Goal: Task Accomplishment & Management: Manage account settings

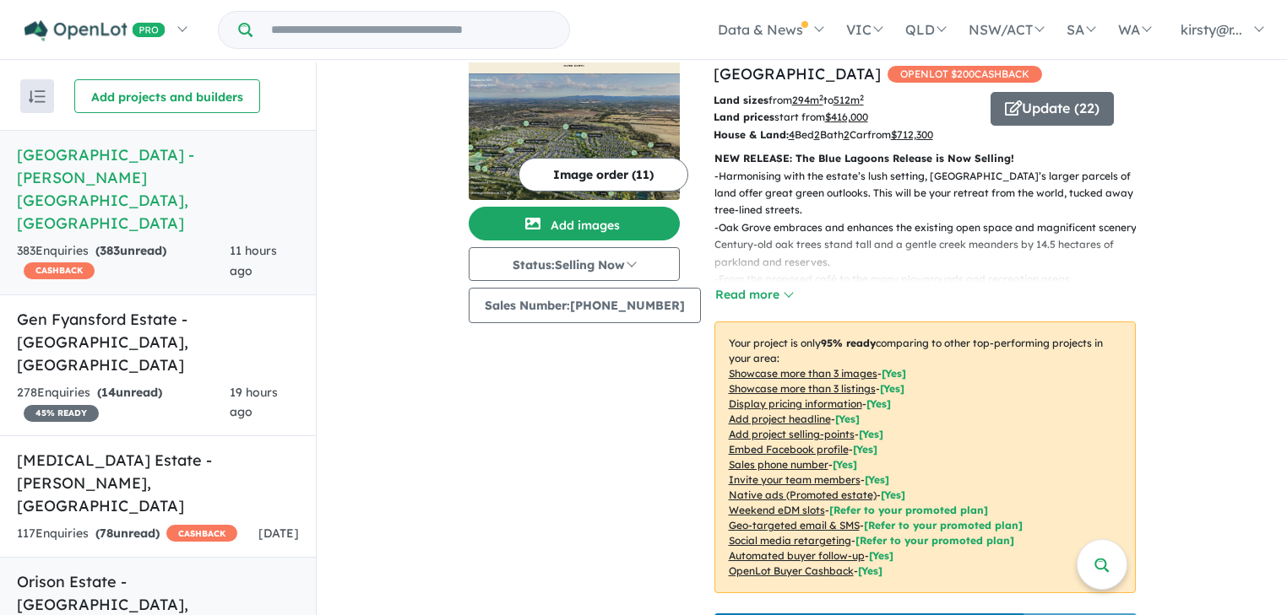
scroll to position [270, 0]
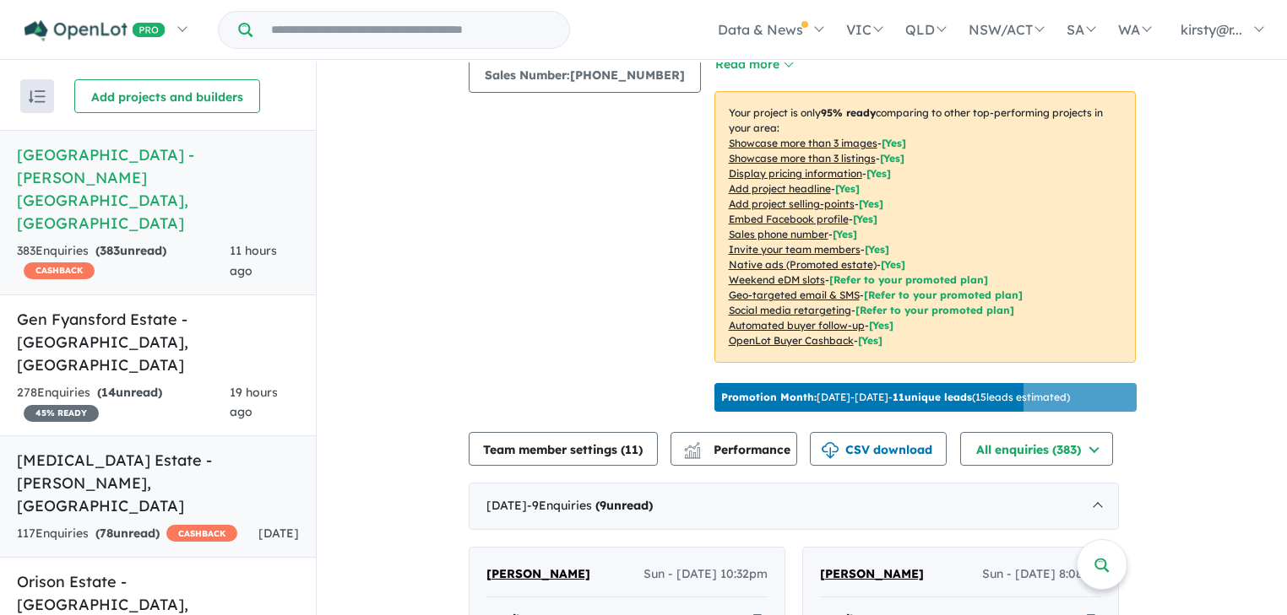
click at [101, 526] on span "78" at bounding box center [107, 533] width 14 height 15
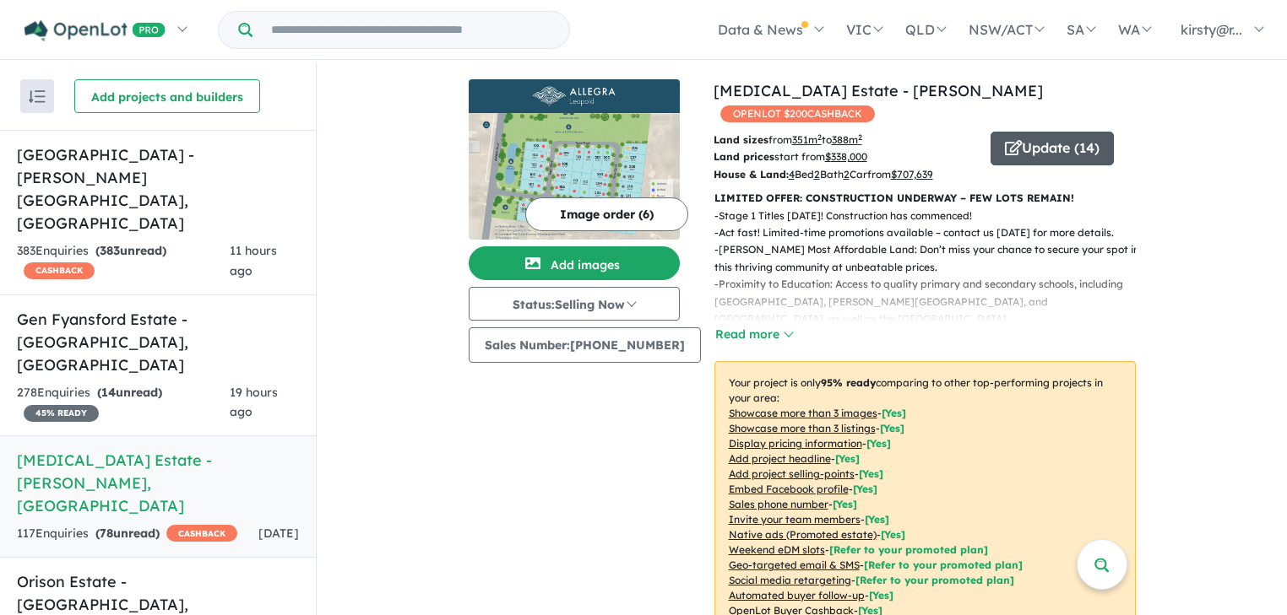
click at [1022, 135] on button "Update ( 14 )" at bounding box center [1051, 149] width 123 height 34
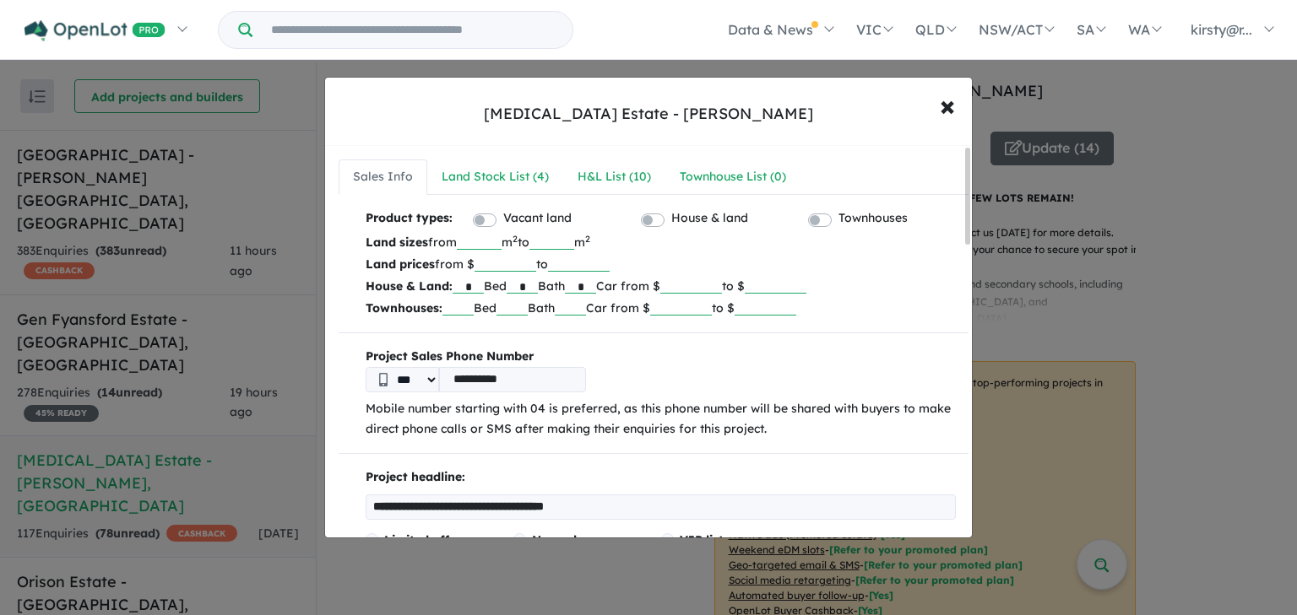
drag, startPoint x: 536, startPoint y: 267, endPoint x: 384, endPoint y: 257, distance: 152.3
click at [385, 257] on p "Land prices from $ ****** to" at bounding box center [661, 264] width 590 height 22
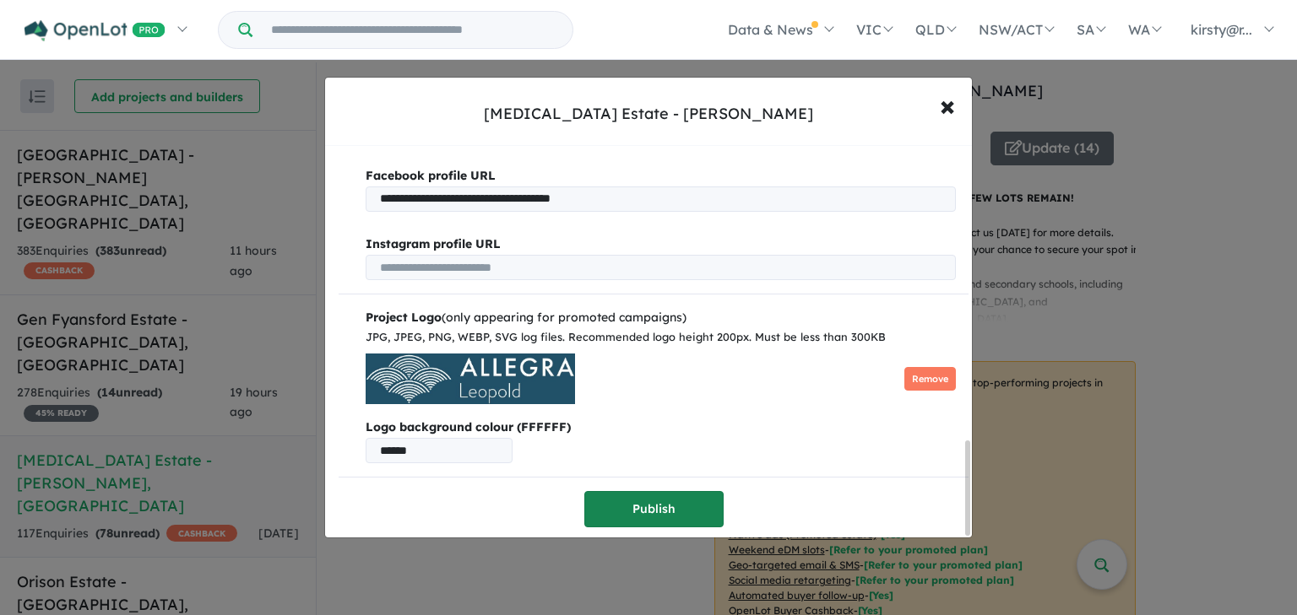
type input "*"
click at [679, 515] on button "Publish" at bounding box center [653, 509] width 139 height 36
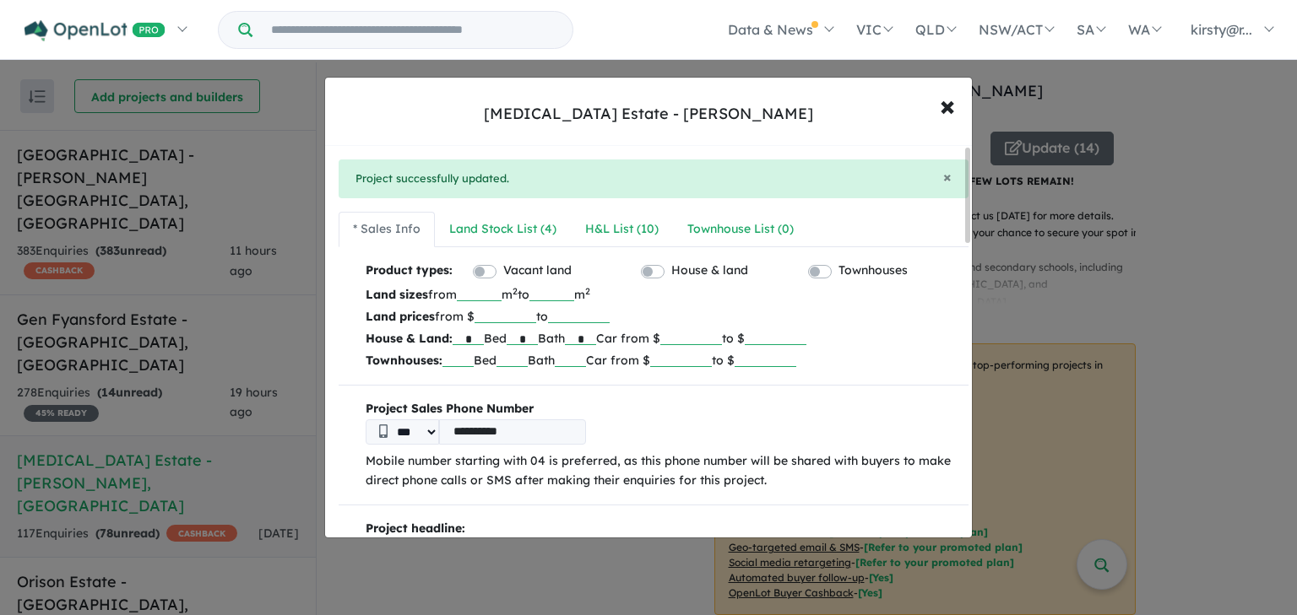
click at [532, 310] on input "*" at bounding box center [505, 314] width 62 height 17
drag, startPoint x: 540, startPoint y: 312, endPoint x: 508, endPoint y: 316, distance: 32.4
click at [508, 316] on input "*" at bounding box center [505, 314] width 62 height 17
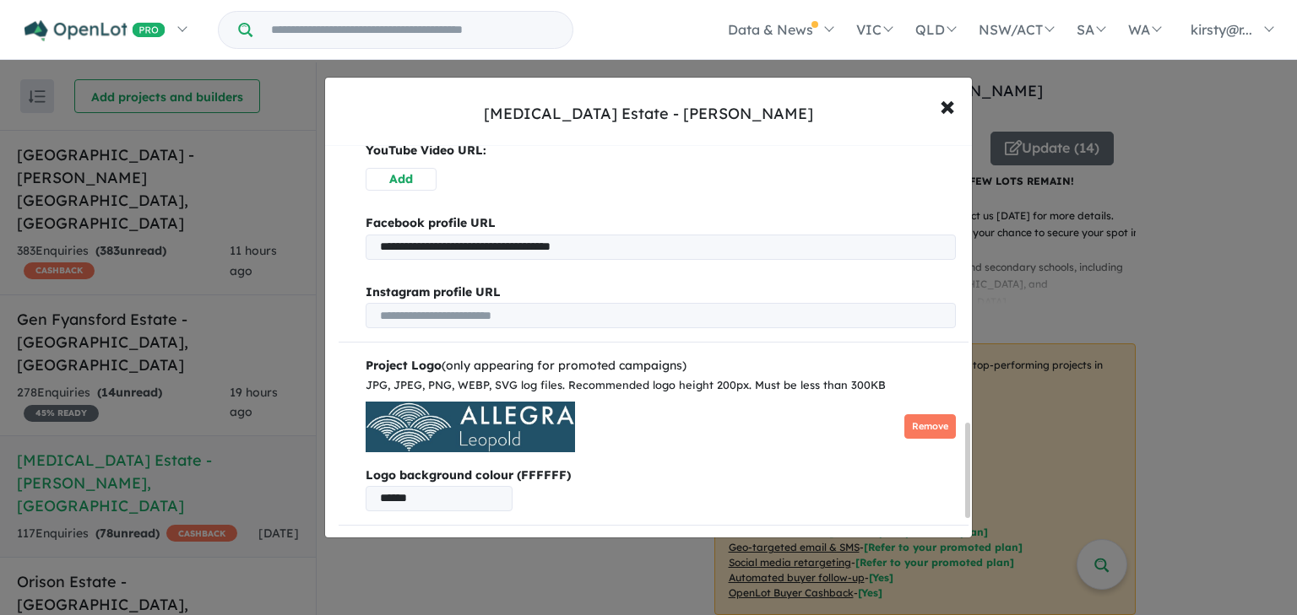
scroll to position [1228, 0]
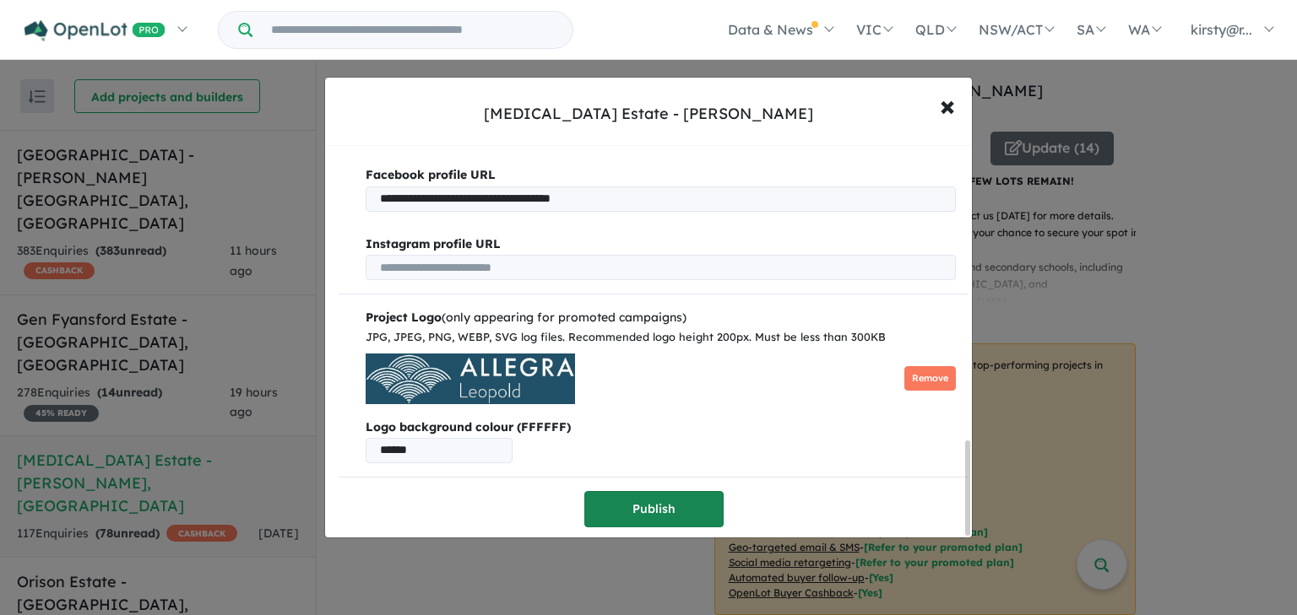
click at [645, 497] on button "Publish" at bounding box center [653, 509] width 139 height 36
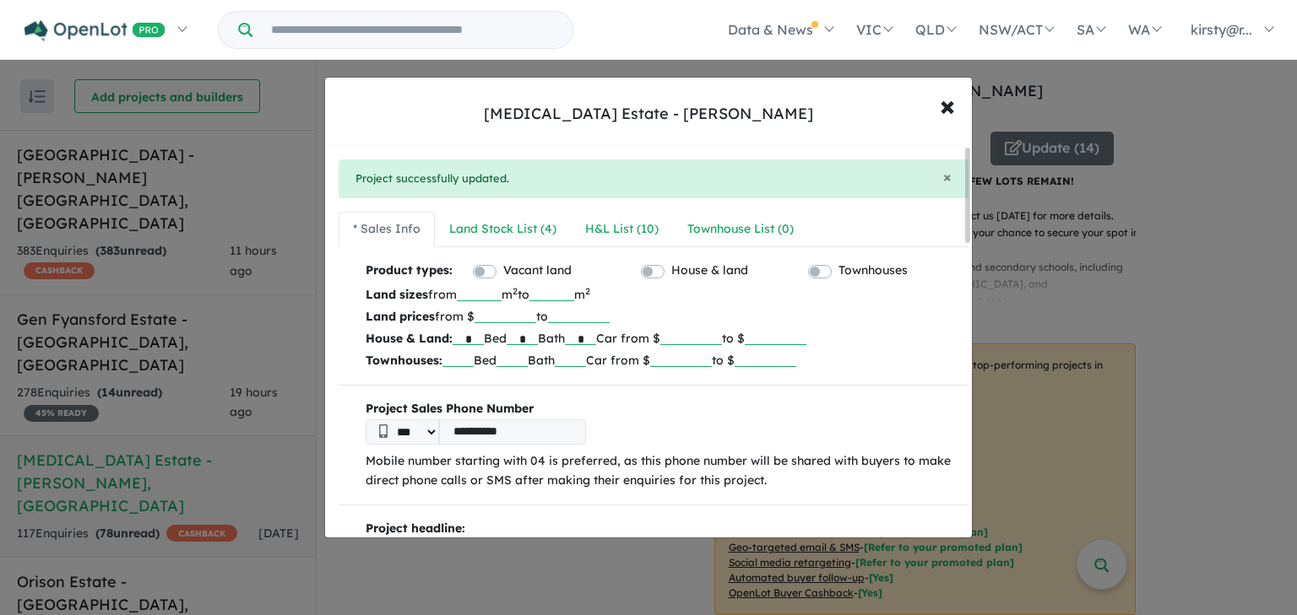
drag, startPoint x: 749, startPoint y: 334, endPoint x: 679, endPoint y: 335, distance: 70.1
click at [679, 335] on p "House & Land: * Bed * Bath * Car from $ ****** to $" at bounding box center [661, 339] width 590 height 22
click at [759, 312] on p "Land prices from $ to" at bounding box center [661, 317] width 590 height 22
drag, startPoint x: 746, startPoint y: 337, endPoint x: 704, endPoint y: 336, distance: 41.4
click at [704, 336] on input "******" at bounding box center [691, 336] width 62 height 17
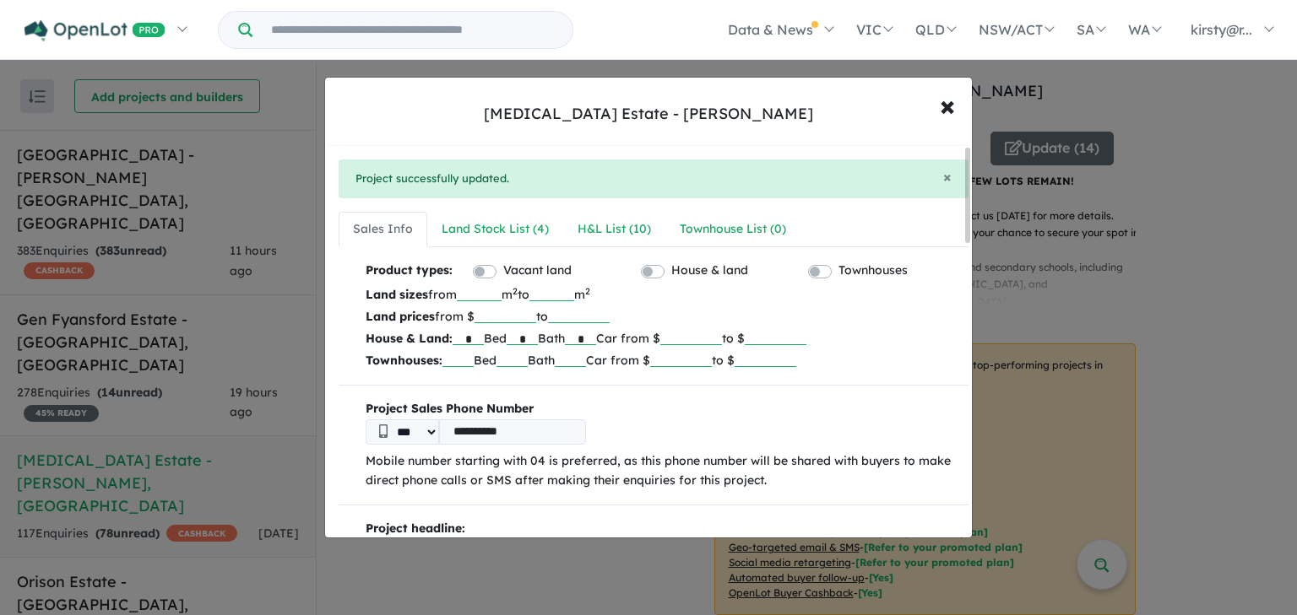
drag, startPoint x: 615, startPoint y: 341, endPoint x: 561, endPoint y: 341, distance: 54.0
click at [561, 341] on p "House & Land: * Bed * Bath * Car from $ to $" at bounding box center [661, 339] width 590 height 22
drag, startPoint x: 536, startPoint y: 338, endPoint x: 483, endPoint y: 336, distance: 53.2
click at [483, 336] on p "House & Land: * Bed * Bath Car from $ to $" at bounding box center [661, 339] width 590 height 22
drag, startPoint x: 478, startPoint y: 334, endPoint x: 383, endPoint y: 329, distance: 94.7
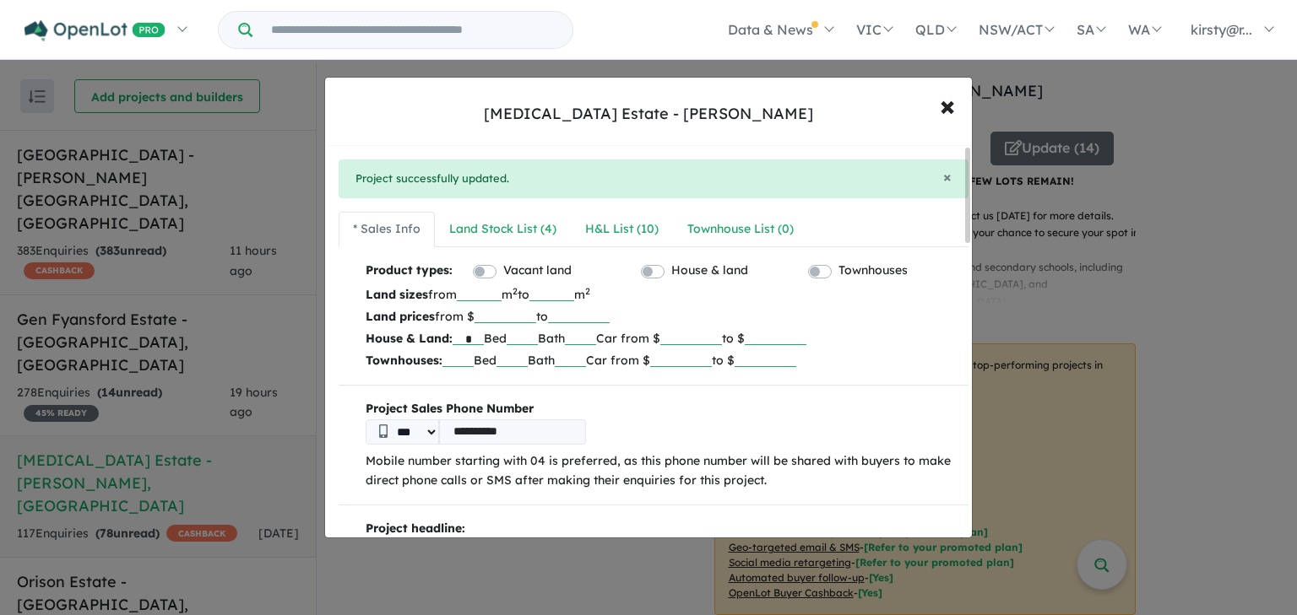
click at [383, 329] on p "House & Land: * Bed Bath Car from $ to $" at bounding box center [661, 339] width 590 height 22
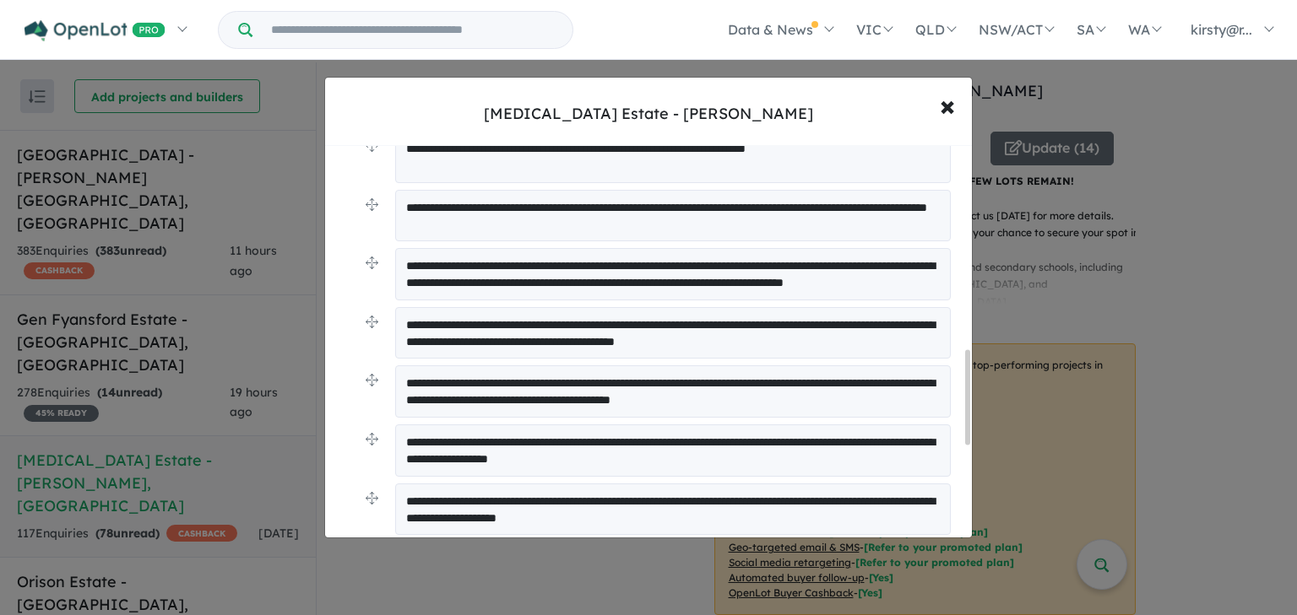
scroll to position [1228, 0]
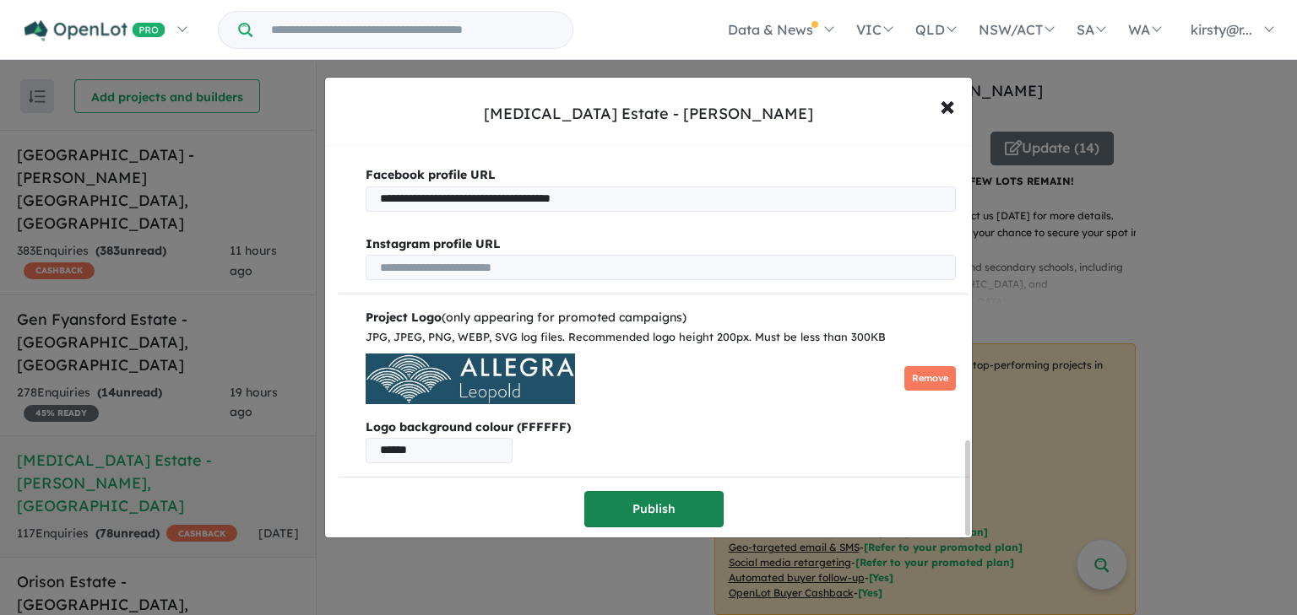
click at [642, 491] on button "Publish" at bounding box center [653, 509] width 139 height 36
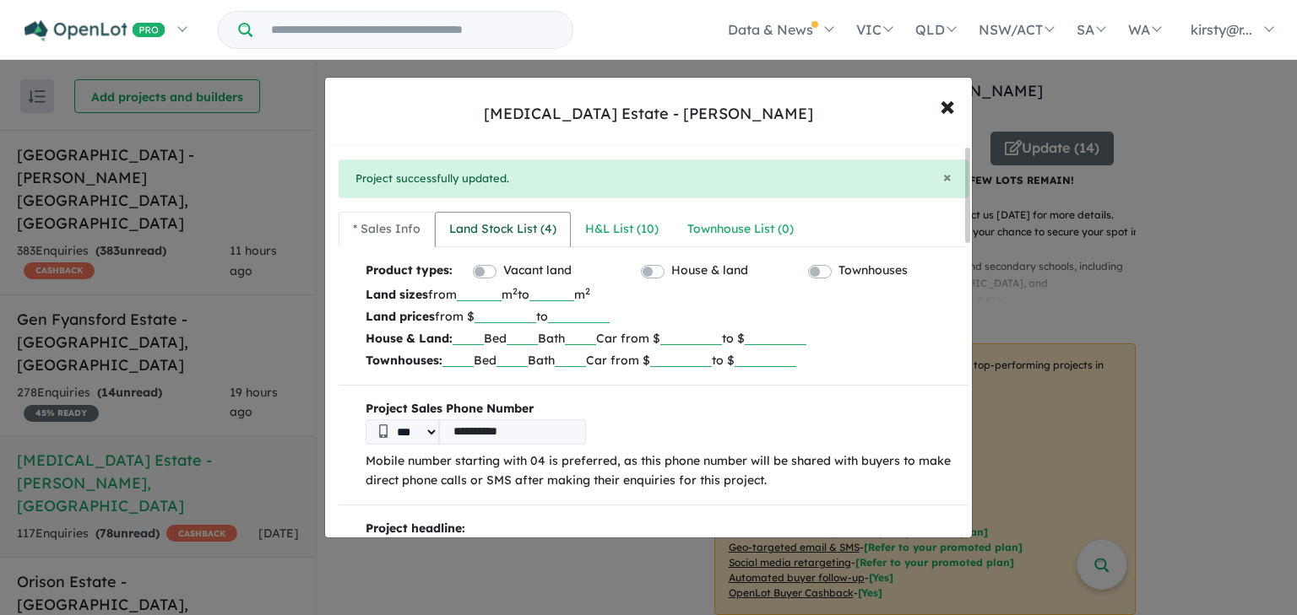
click at [490, 223] on div "Land Stock List ( 4 )" at bounding box center [502, 230] width 107 height 20
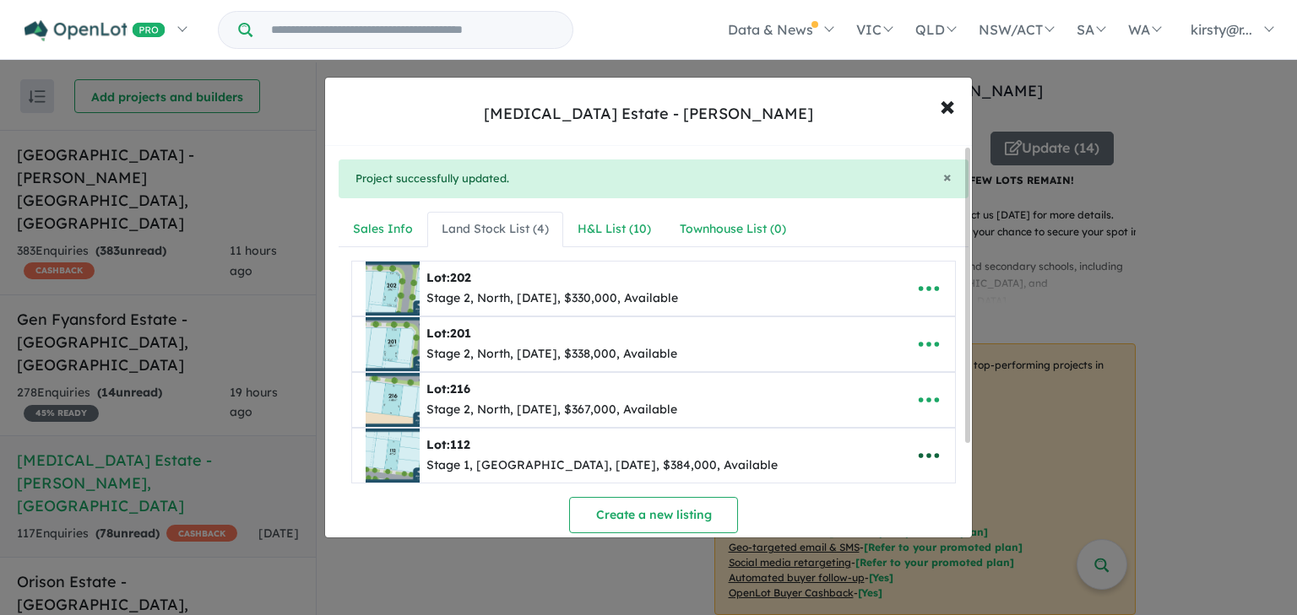
click at [903, 463] on button "button" at bounding box center [929, 455] width 52 height 39
click at [865, 372] on link "Remove" at bounding box center [891, 376] width 125 height 39
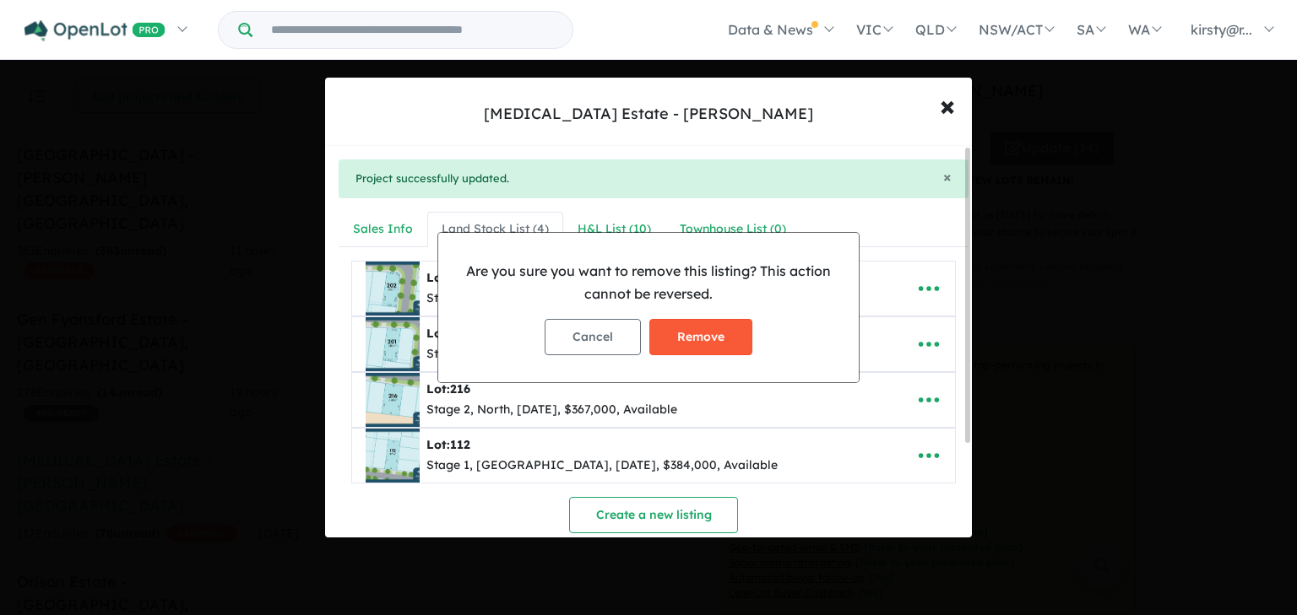
click at [713, 331] on button "Remove" at bounding box center [700, 337] width 103 height 36
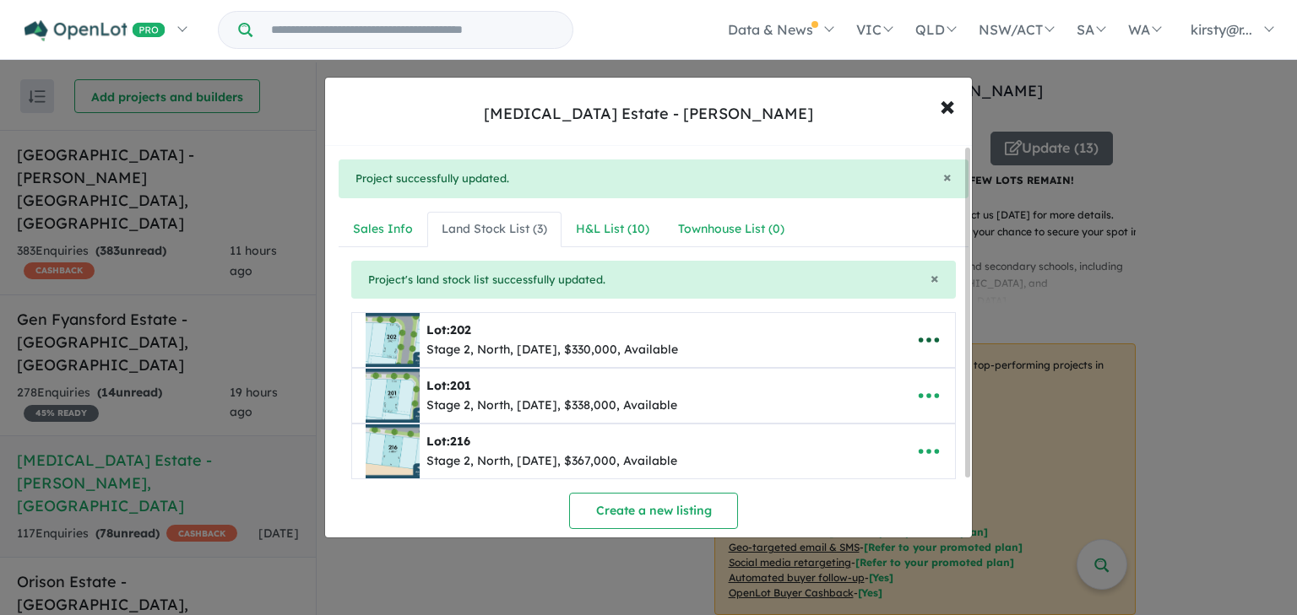
click at [921, 341] on icon "button" at bounding box center [928, 340] width 25 height 25
click at [868, 430] on link "Remove" at bounding box center [891, 422] width 125 height 39
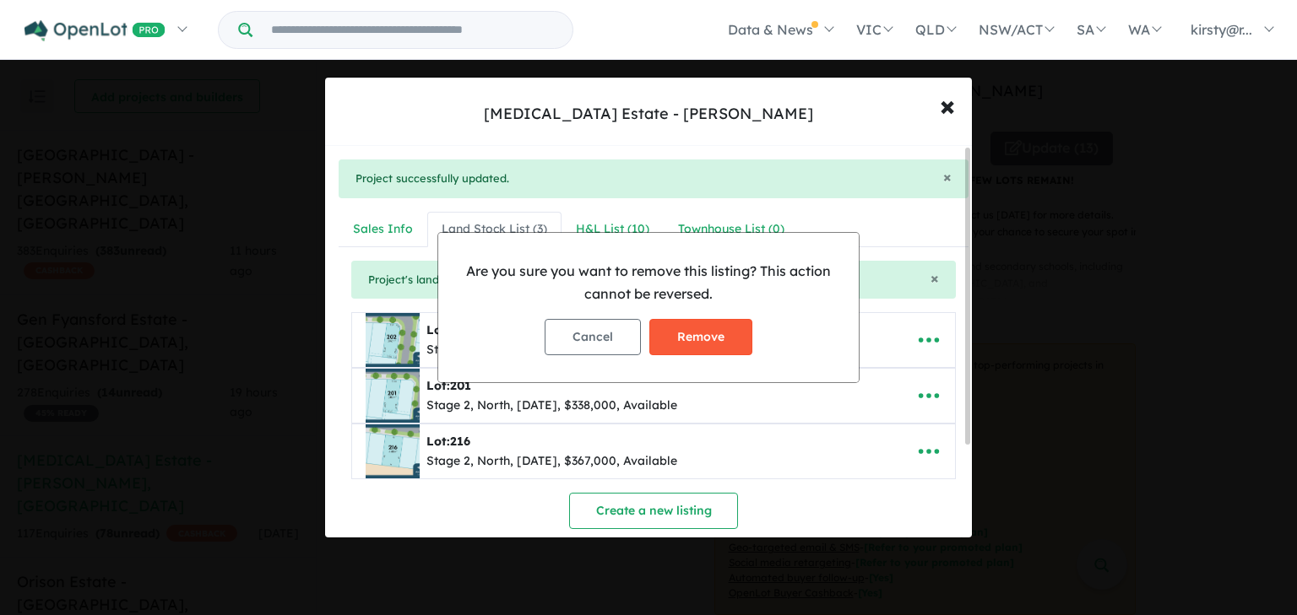
click at [675, 338] on button "Remove" at bounding box center [700, 337] width 103 height 36
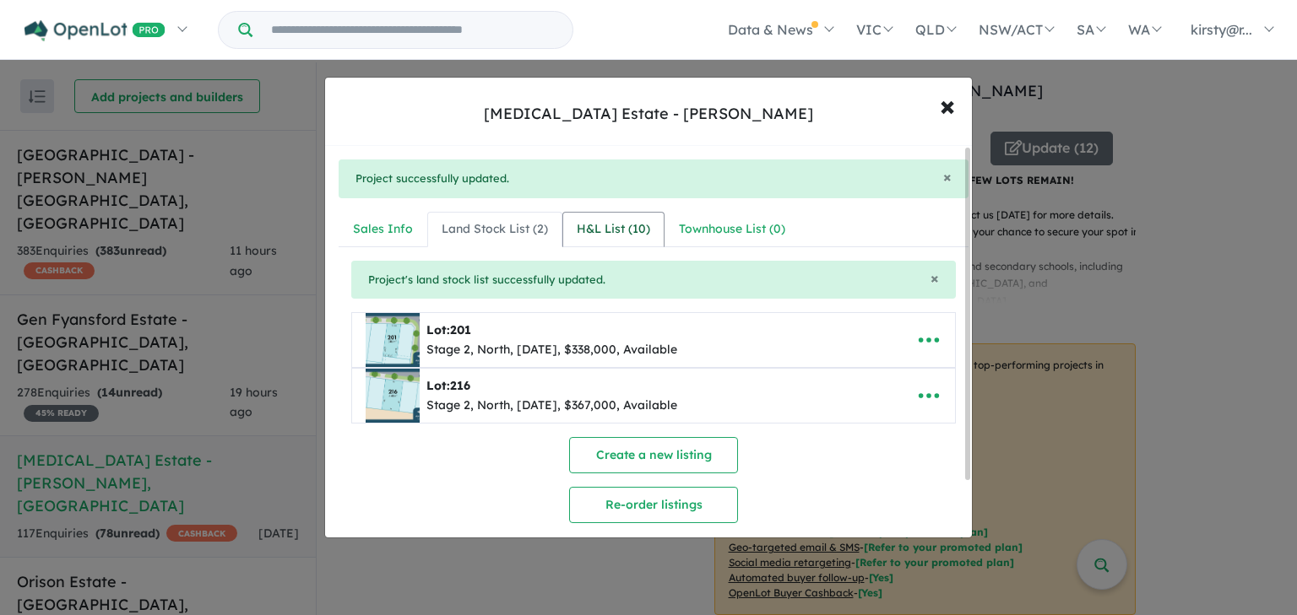
click at [625, 227] on div "H&L List ( 10 )" at bounding box center [613, 230] width 73 height 20
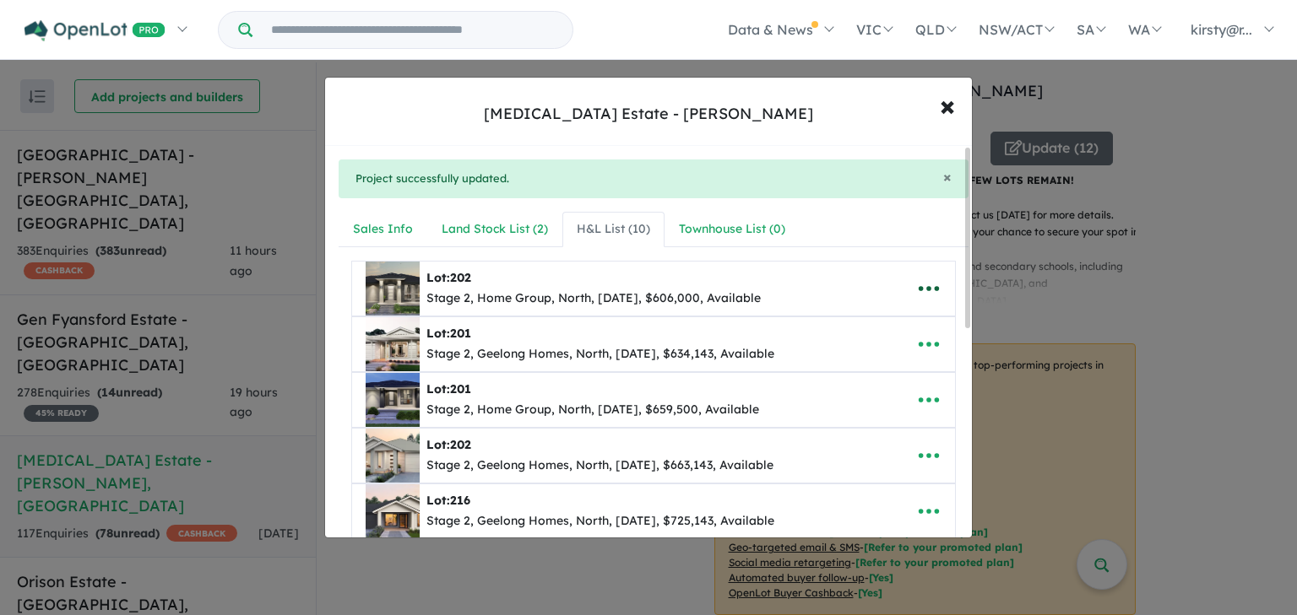
click at [922, 286] on icon "button" at bounding box center [929, 288] width 20 height 5
click at [881, 372] on link "Remove" at bounding box center [891, 369] width 125 height 39
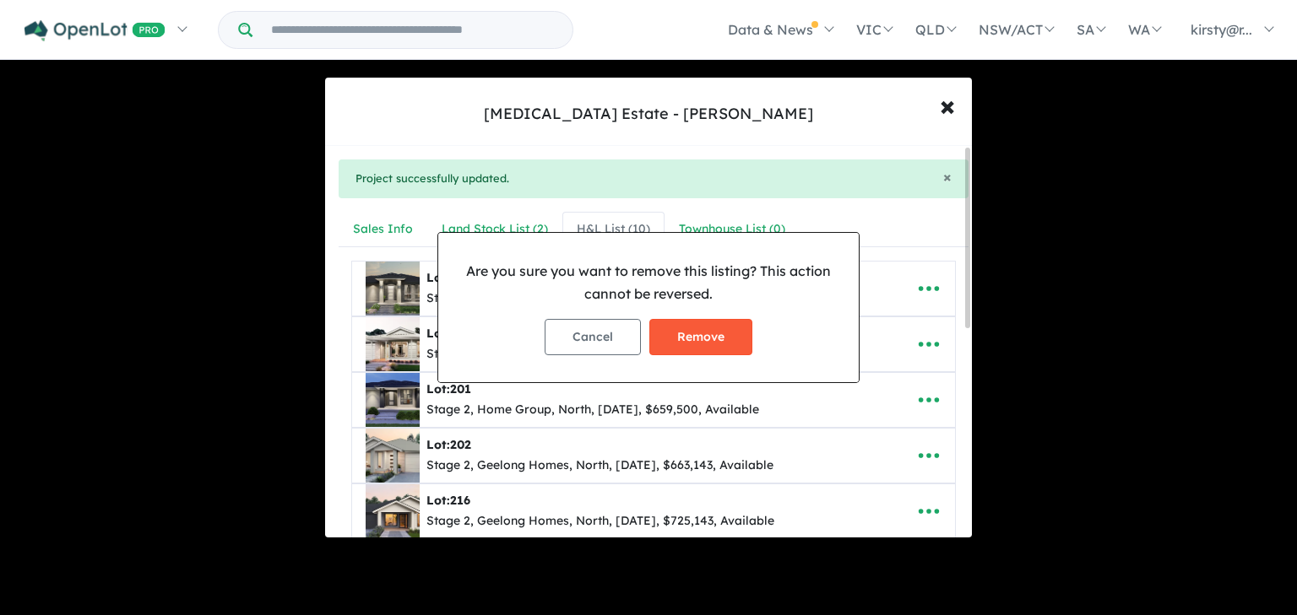
click at [708, 332] on button "Remove" at bounding box center [700, 337] width 103 height 36
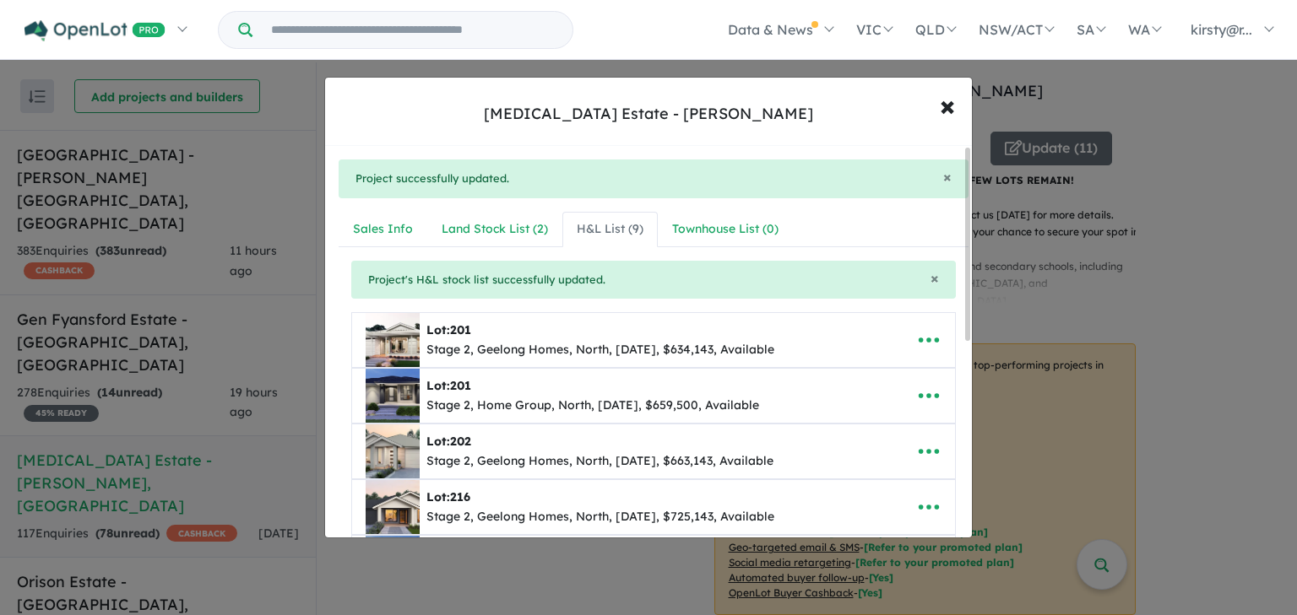
scroll to position [68, 0]
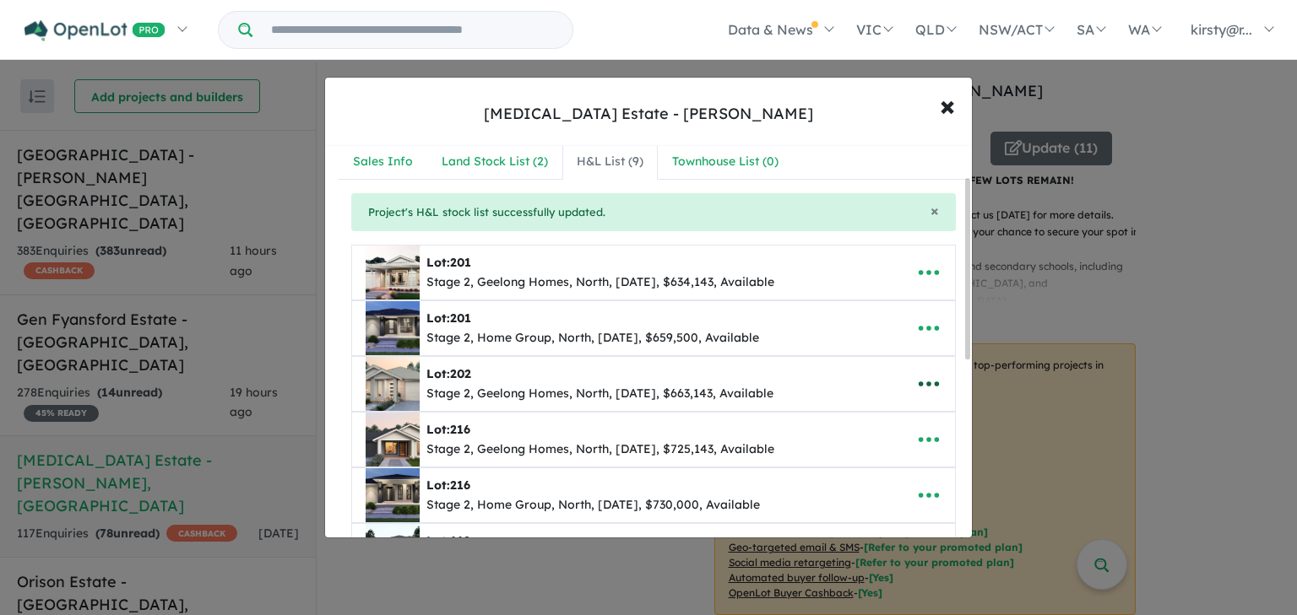
click at [919, 376] on icon "button" at bounding box center [928, 383] width 25 height 25
click at [870, 453] on link "Remove" at bounding box center [891, 466] width 125 height 39
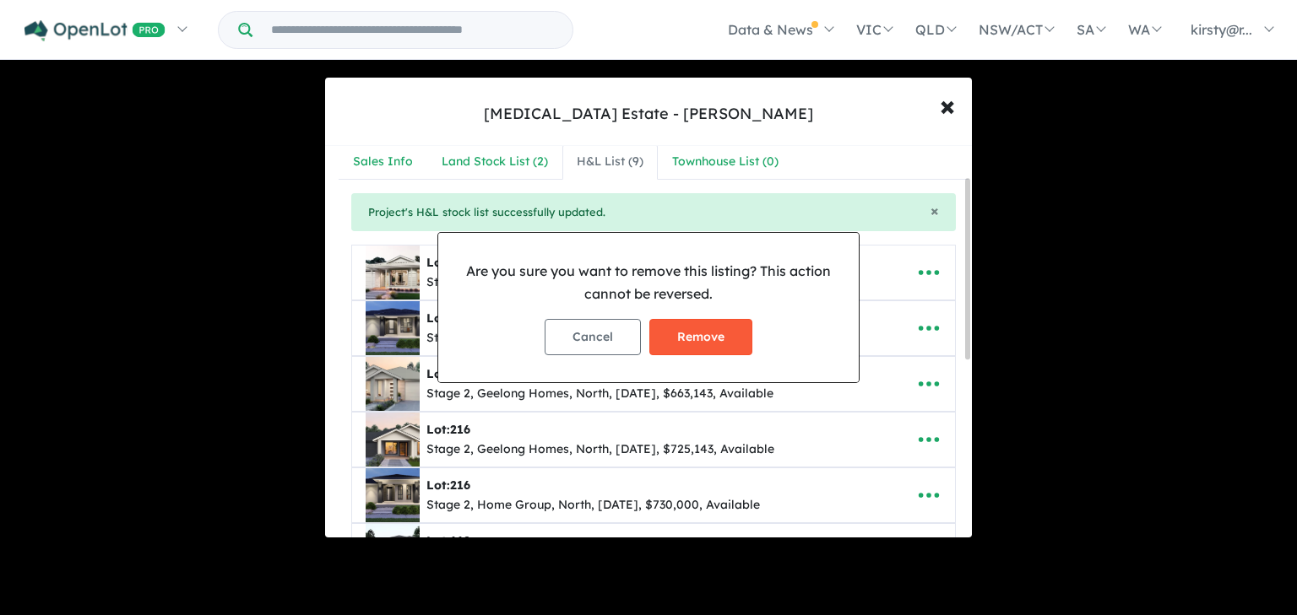
click at [702, 344] on button "Remove" at bounding box center [700, 337] width 103 height 36
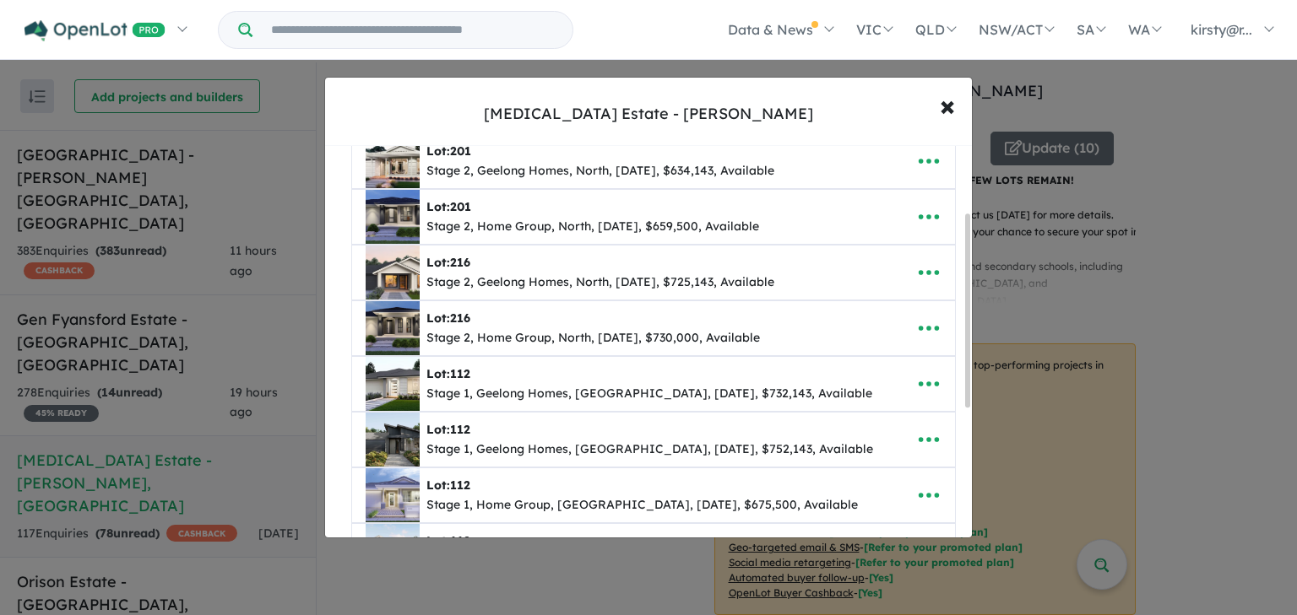
scroll to position [203, 0]
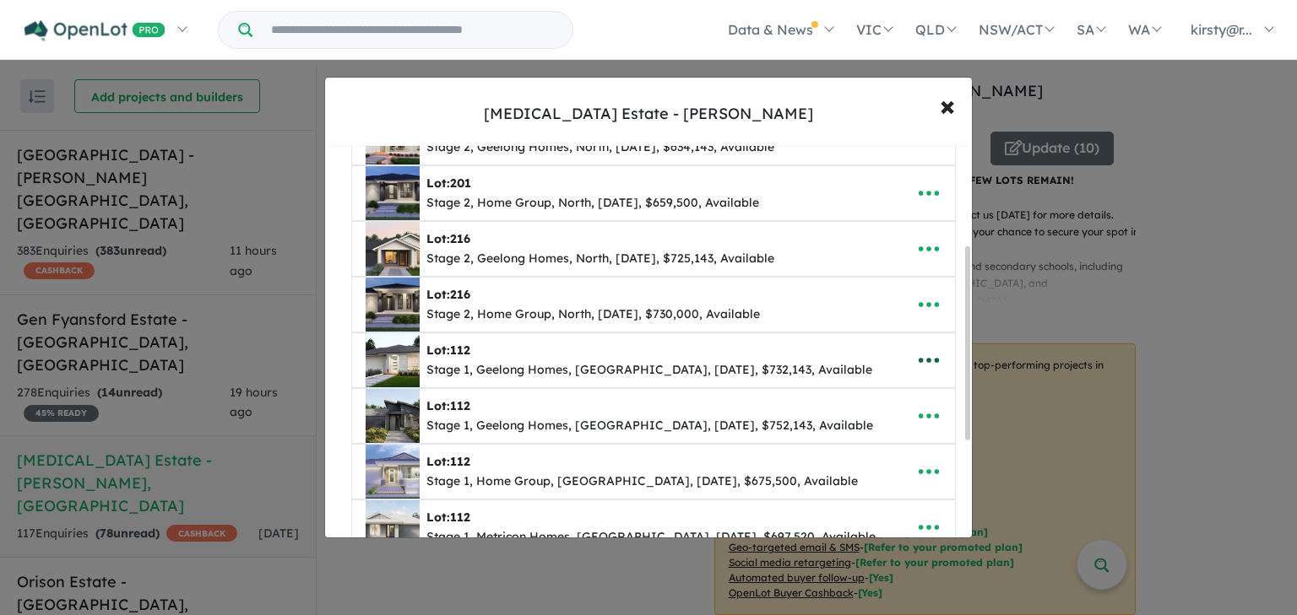
click at [919, 355] on icon "button" at bounding box center [928, 360] width 25 height 25
click at [887, 439] on link "Remove" at bounding box center [891, 442] width 125 height 39
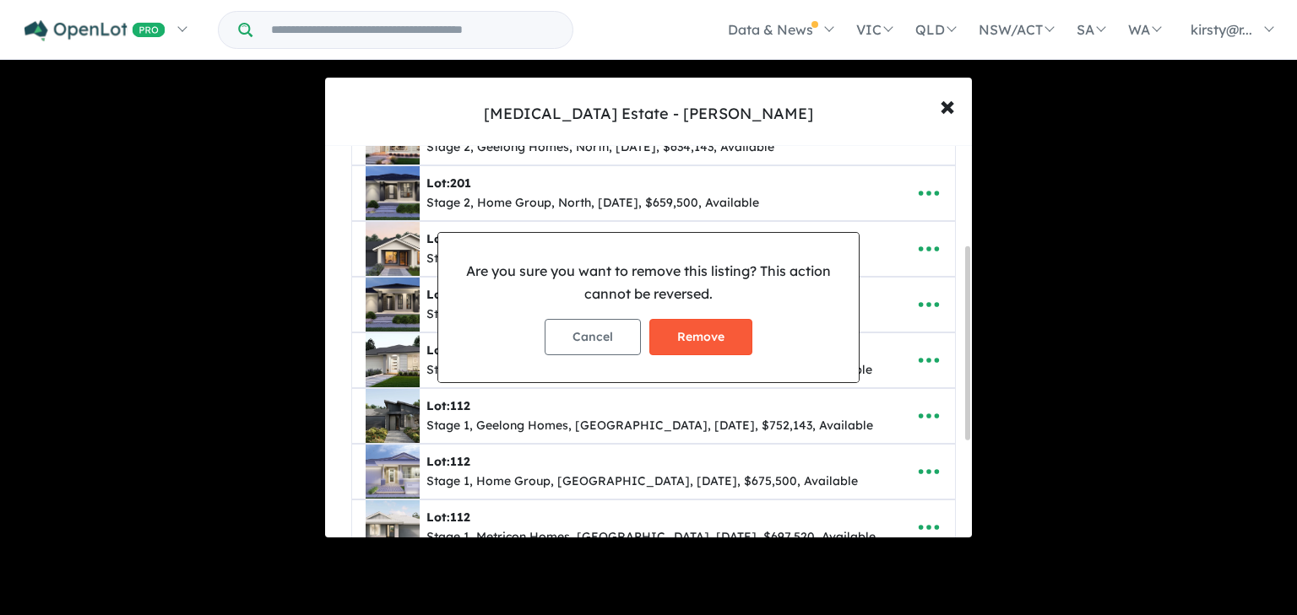
click at [724, 340] on button "Remove" at bounding box center [700, 337] width 103 height 36
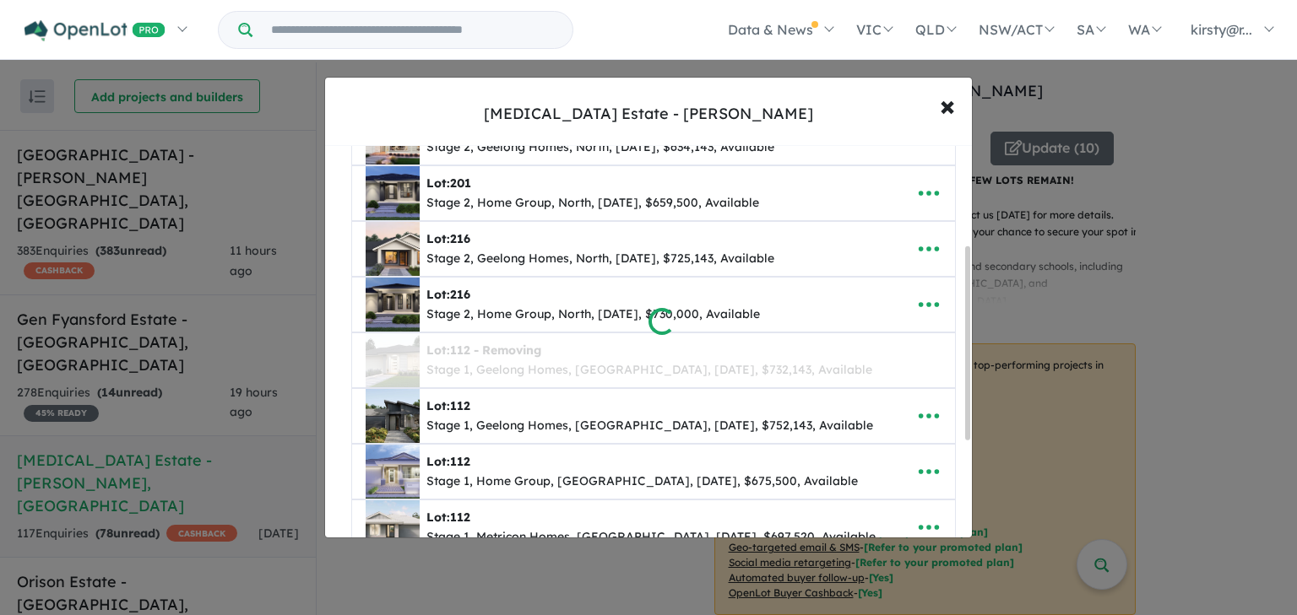
click at [919, 409] on div at bounding box center [648, 307] width 1297 height 615
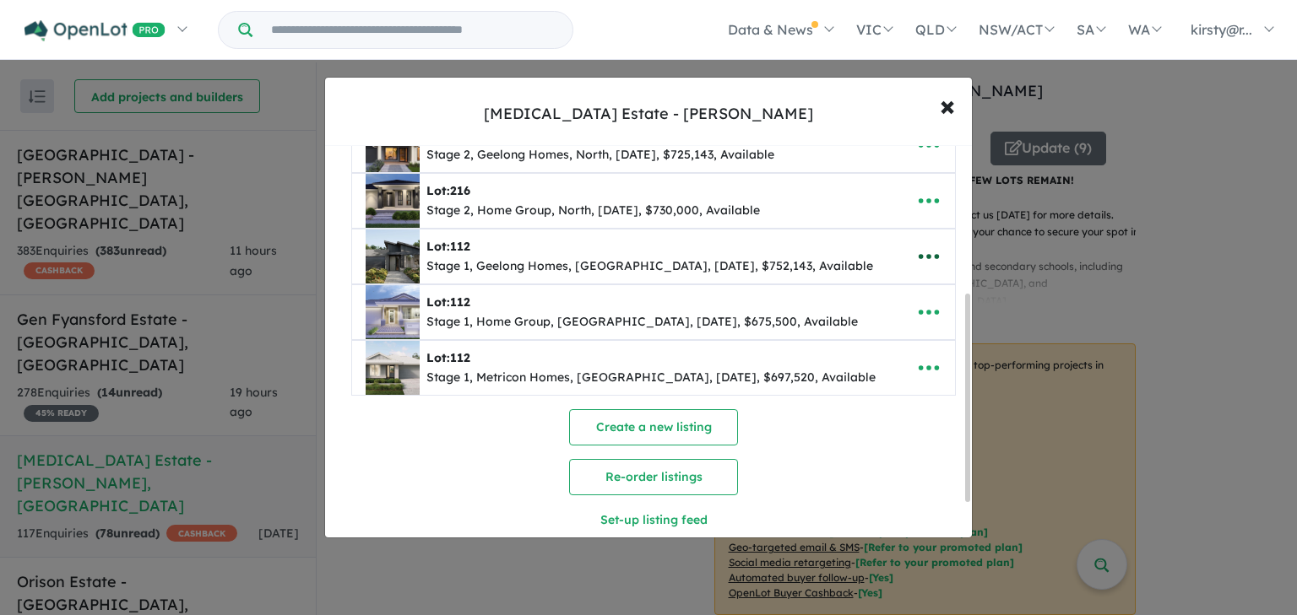
scroll to position [277, 0]
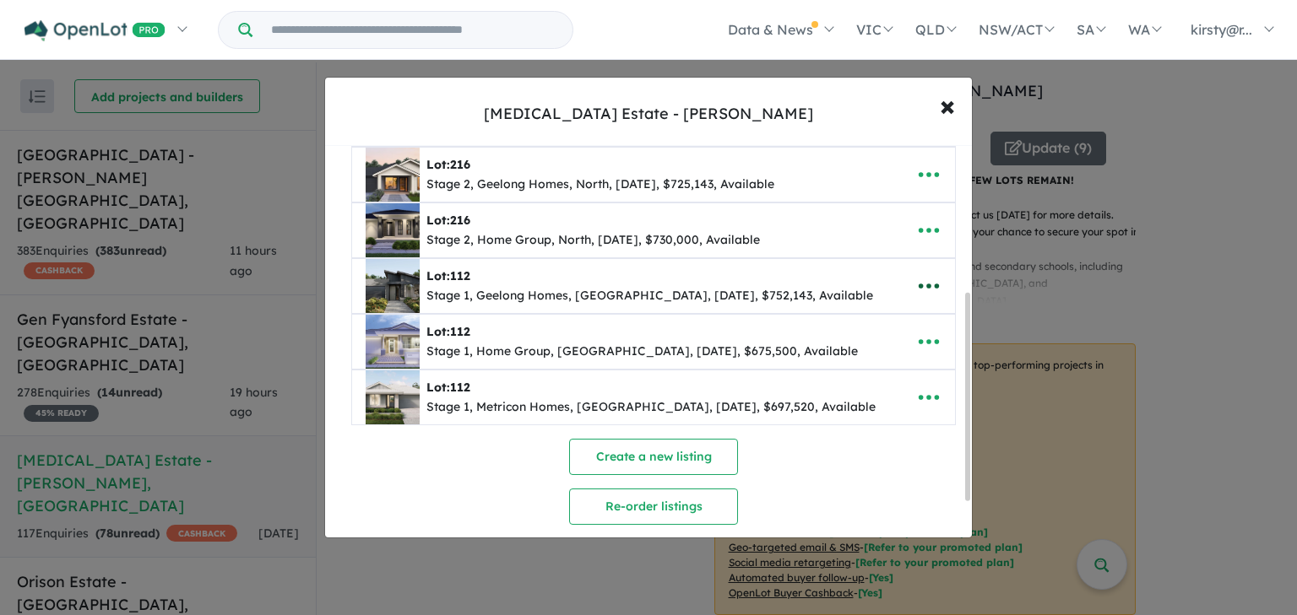
click at [922, 290] on icon "button" at bounding box center [928, 286] width 25 height 25
click at [888, 369] on link "Remove" at bounding box center [891, 368] width 125 height 39
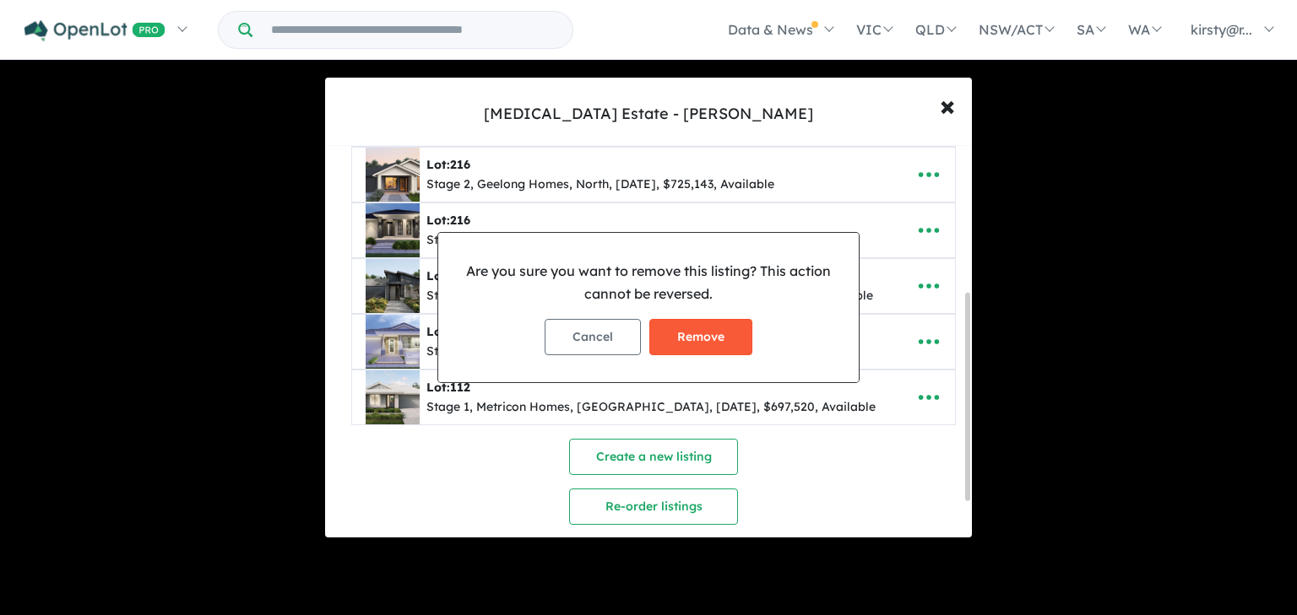
click at [714, 330] on button "Remove" at bounding box center [700, 337] width 103 height 36
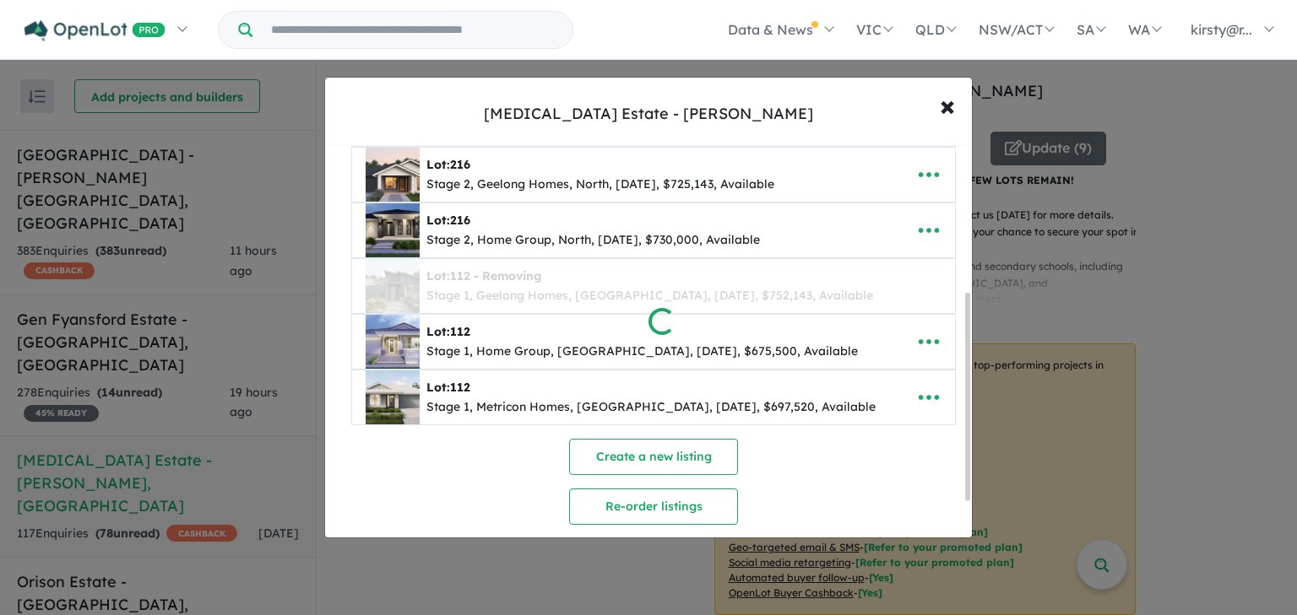
click at [922, 337] on div at bounding box center [648, 307] width 1297 height 615
click at [921, 345] on div at bounding box center [648, 307] width 1297 height 615
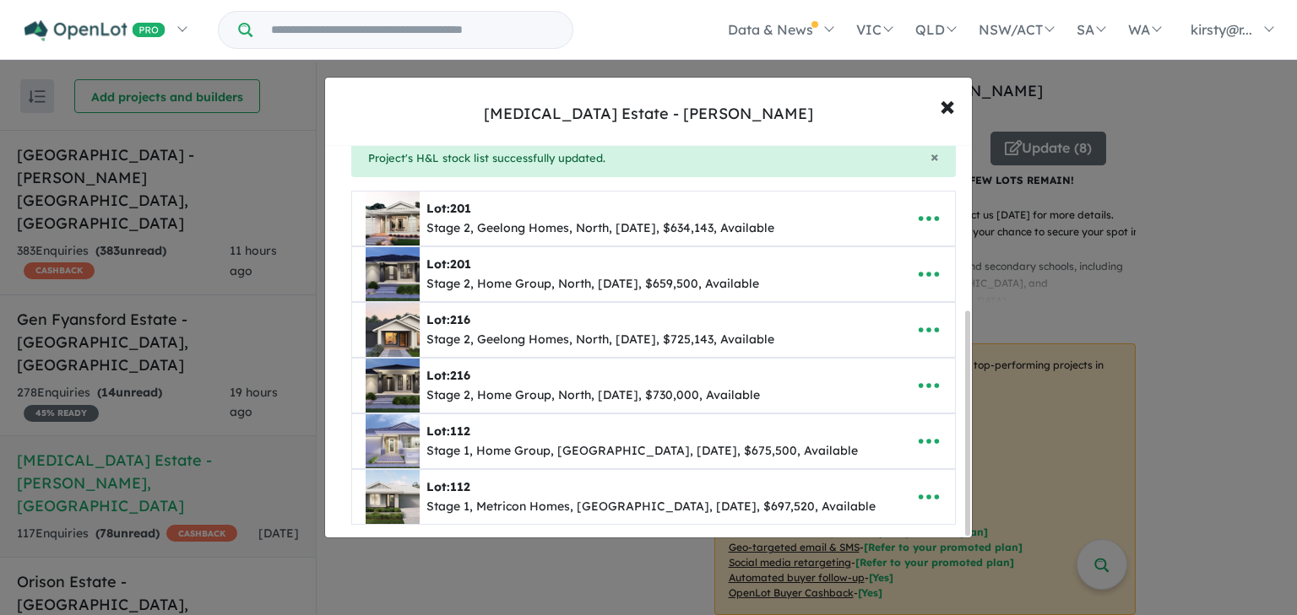
scroll to position [289, 0]
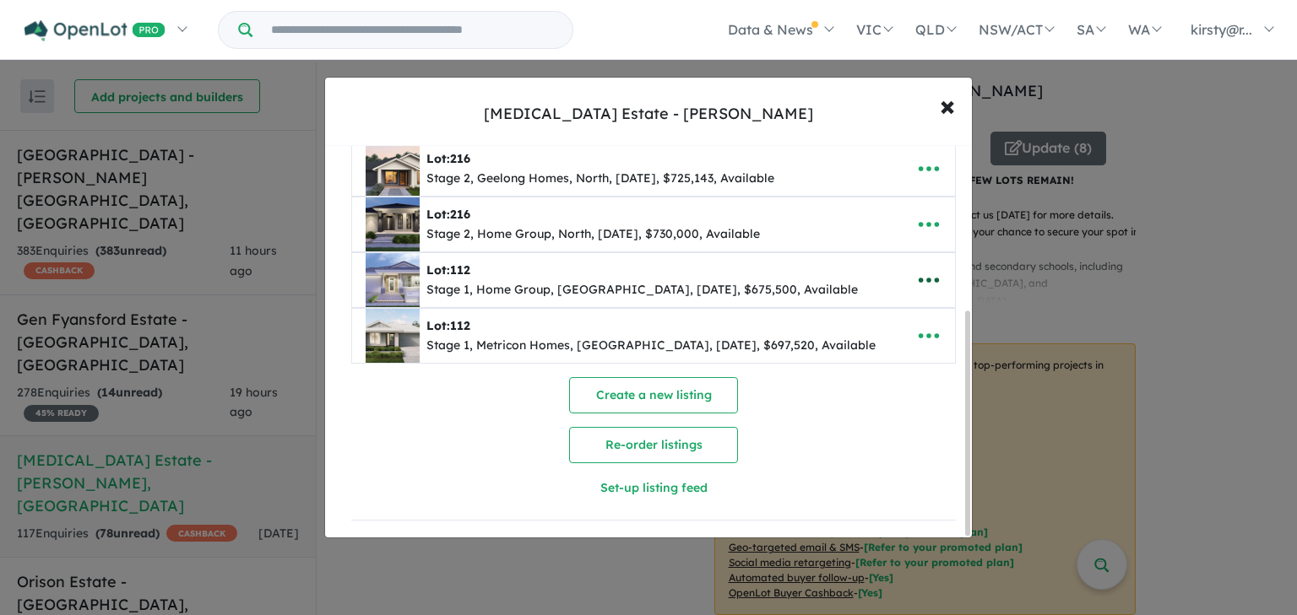
click at [925, 277] on icon "button" at bounding box center [928, 280] width 25 height 25
click at [893, 351] on link "Remove" at bounding box center [891, 362] width 125 height 39
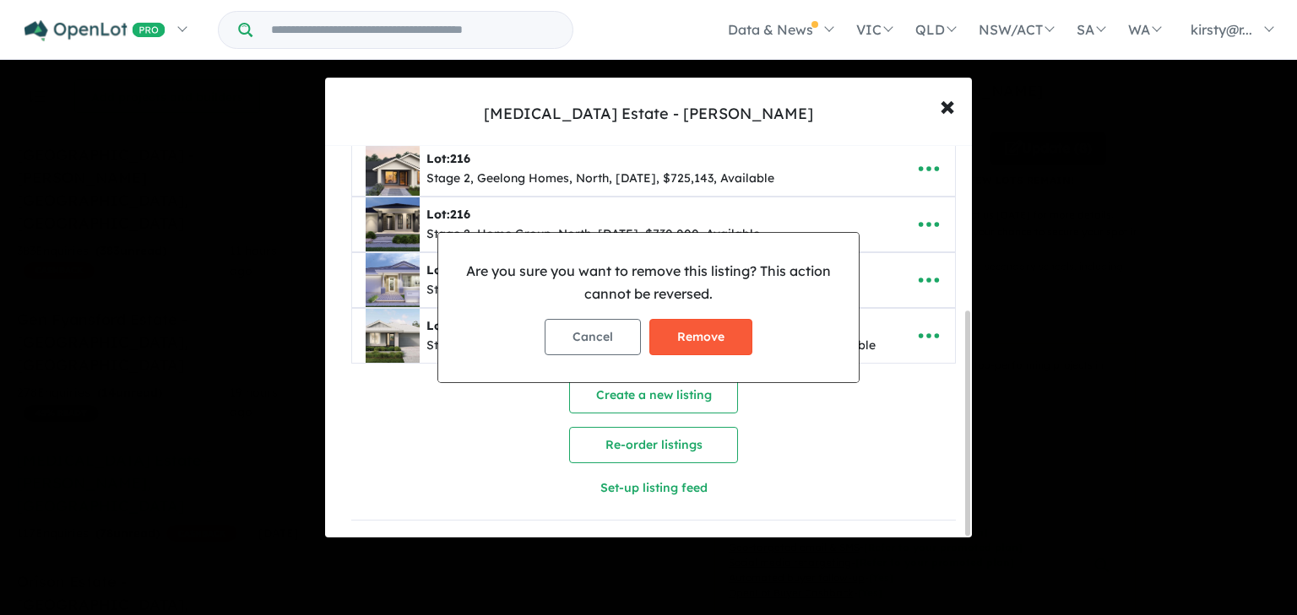
click at [722, 338] on button "Remove" at bounding box center [700, 337] width 103 height 36
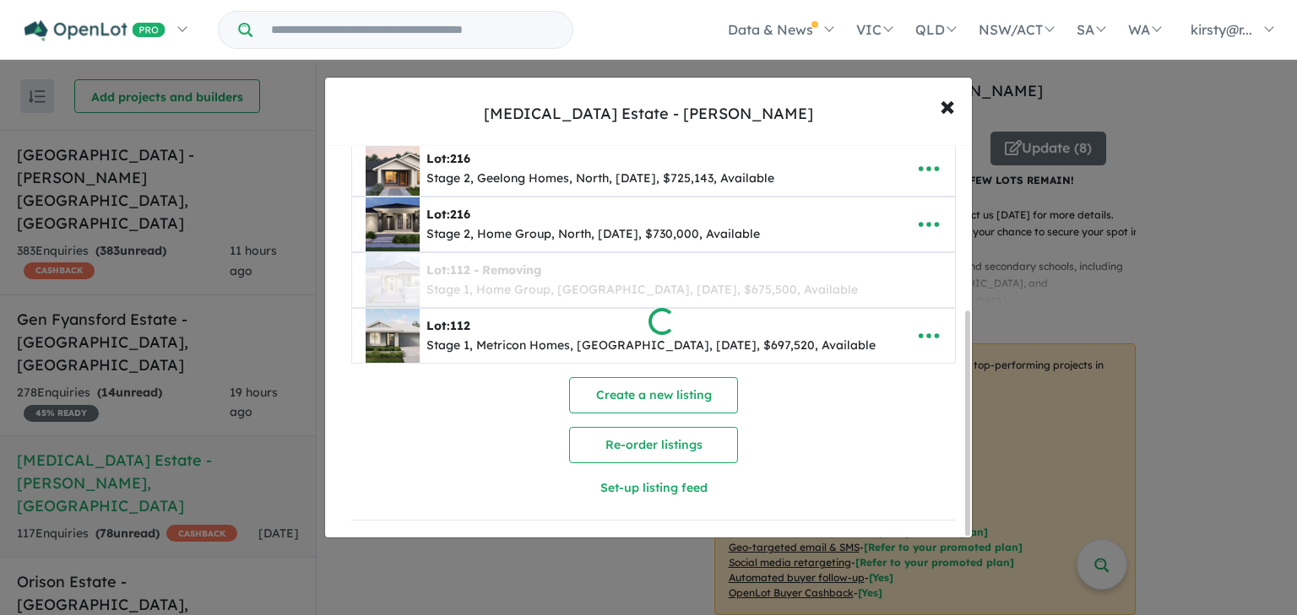
click at [928, 332] on div at bounding box center [648, 307] width 1297 height 615
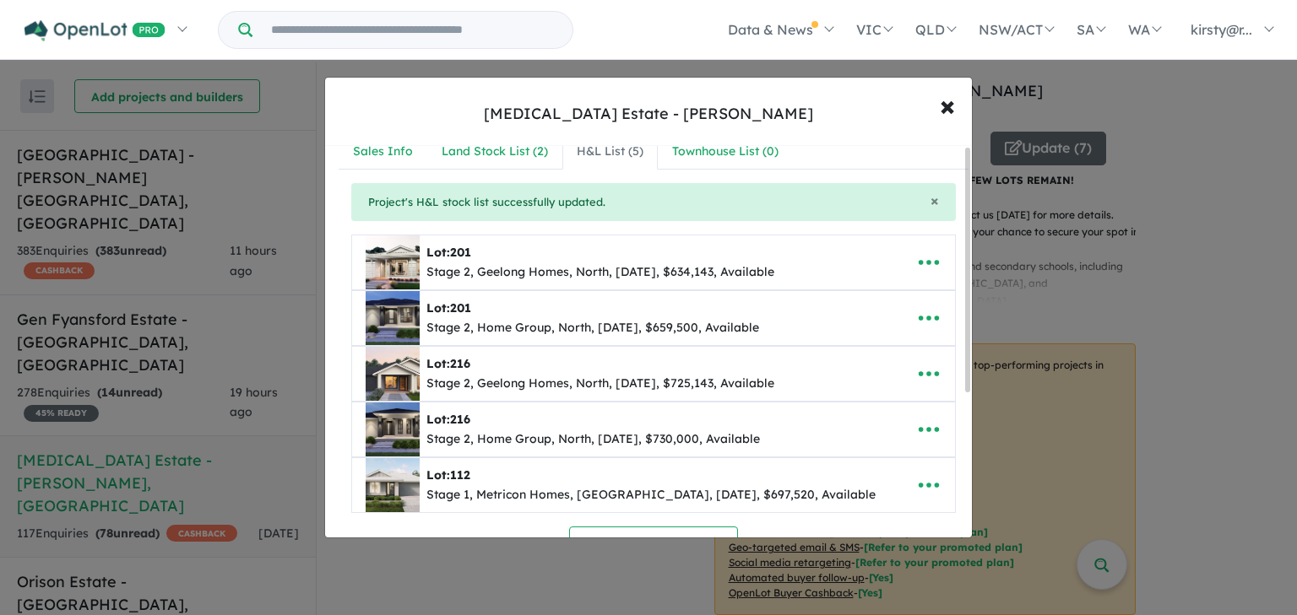
scroll to position [233, 0]
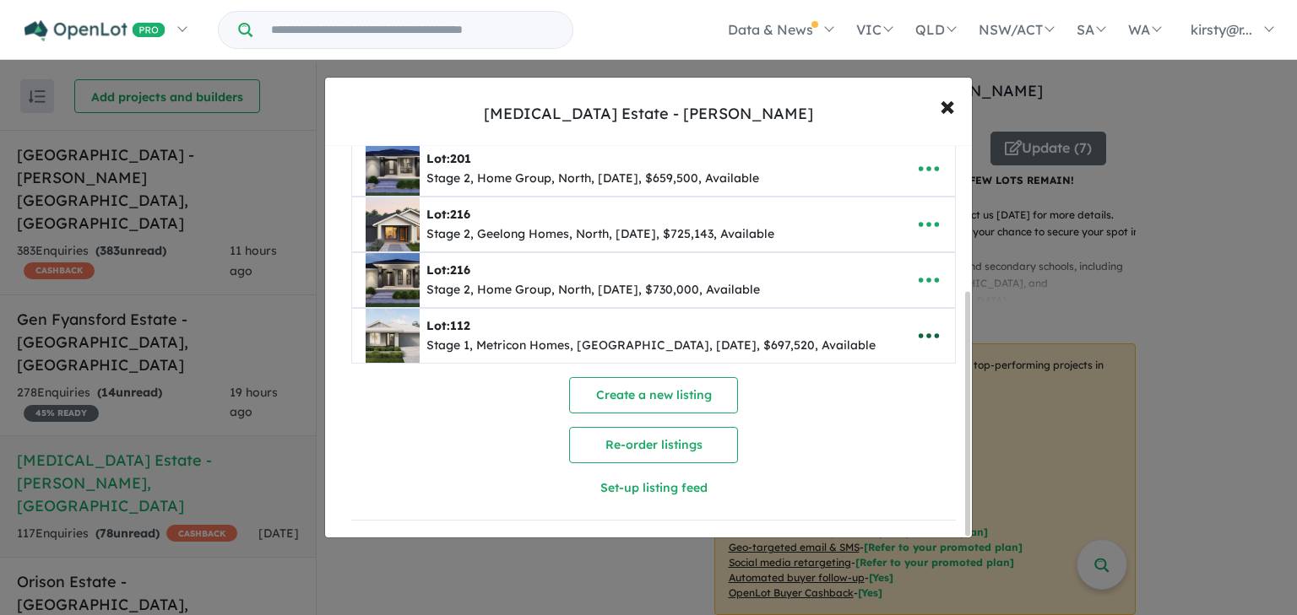
click at [919, 323] on icon "button" at bounding box center [928, 335] width 25 height 25
click at [879, 412] on link "Remove" at bounding box center [891, 418] width 125 height 39
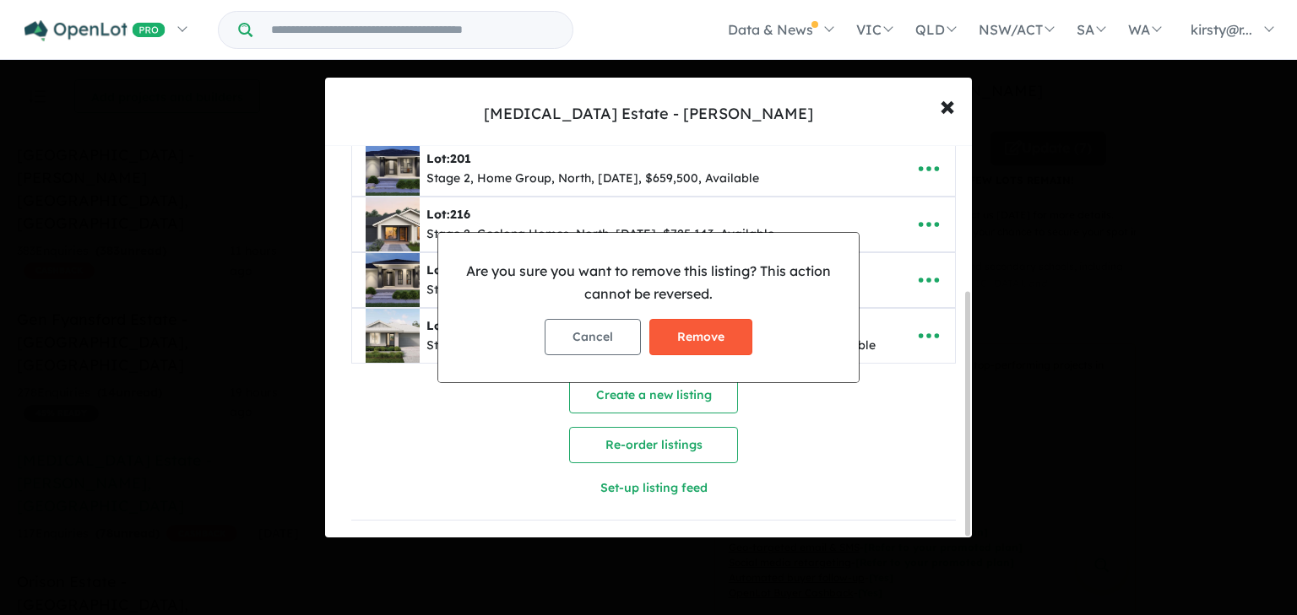
click at [726, 340] on button "Remove" at bounding box center [700, 337] width 103 height 36
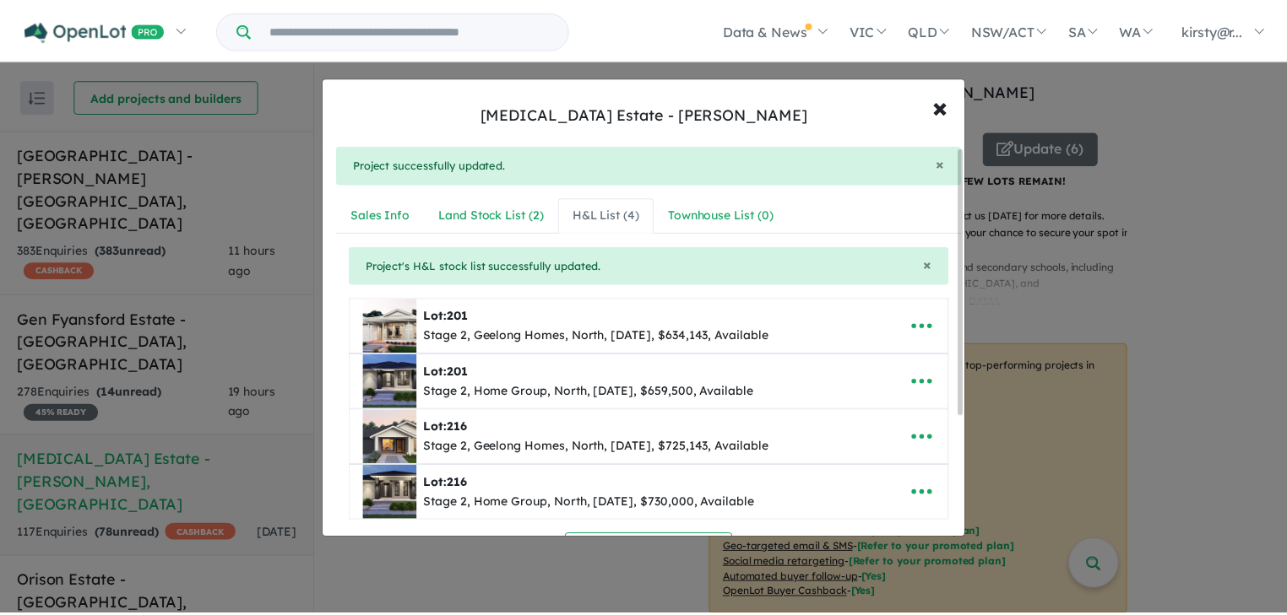
scroll to position [0, 0]
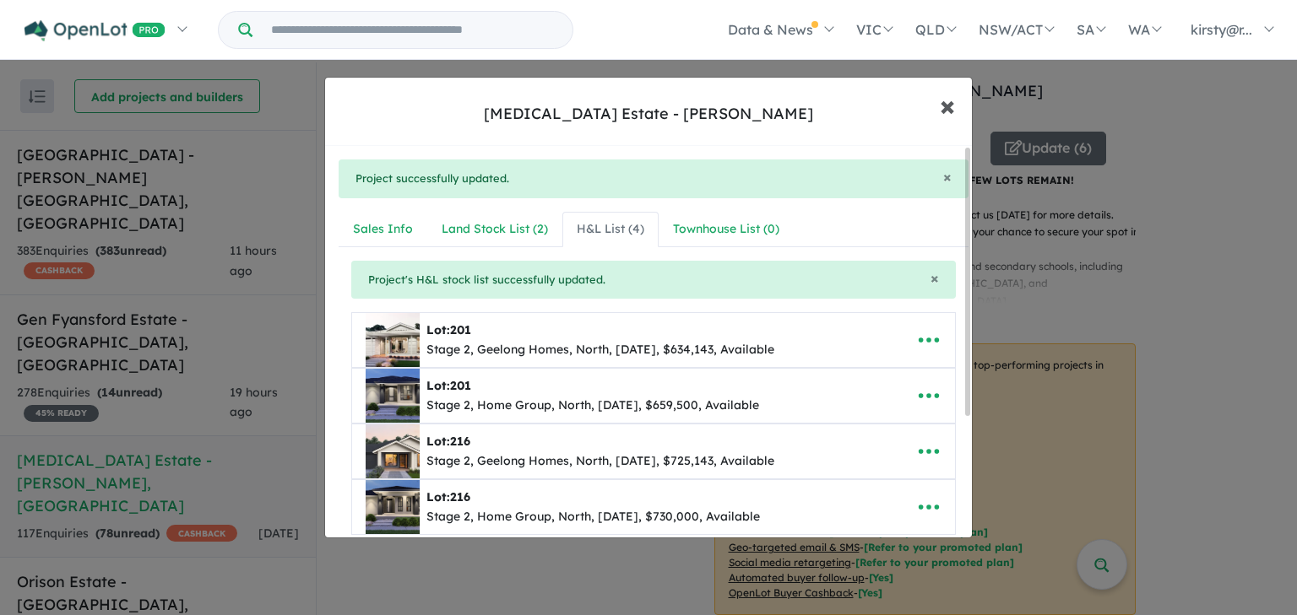
click at [941, 107] on span "×" at bounding box center [947, 105] width 15 height 36
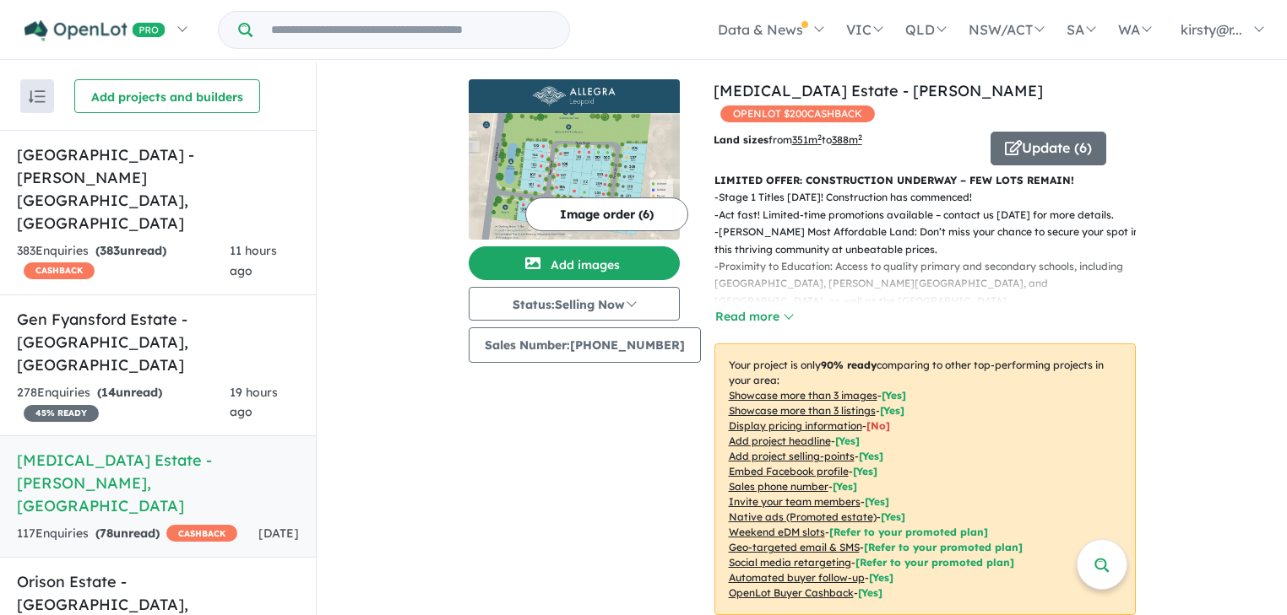
click at [577, 95] on img at bounding box center [574, 96] width 198 height 20
